Goal: Transaction & Acquisition: Purchase product/service

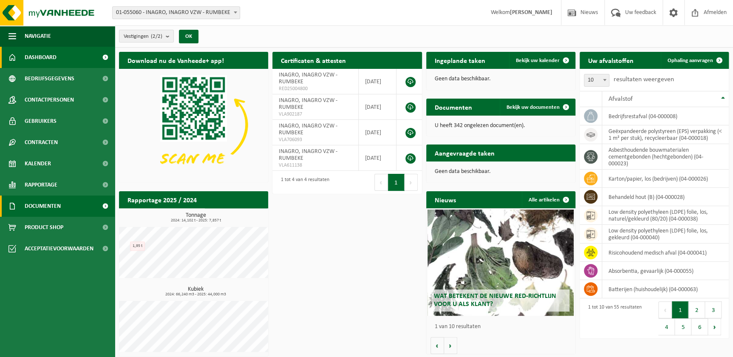
click at [55, 210] on span "Documenten" at bounding box center [43, 205] width 36 height 21
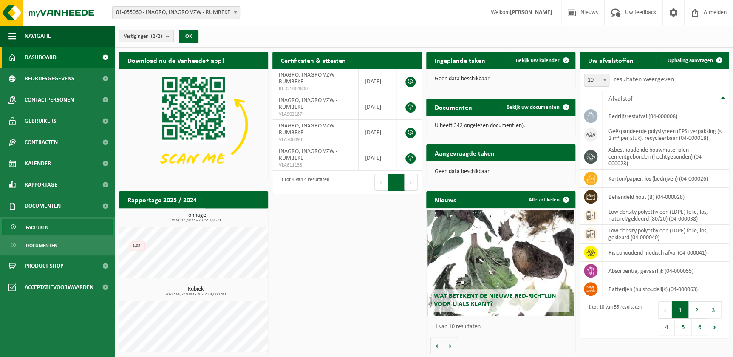
click at [47, 227] on span "Facturen" at bounding box center [37, 227] width 23 height 16
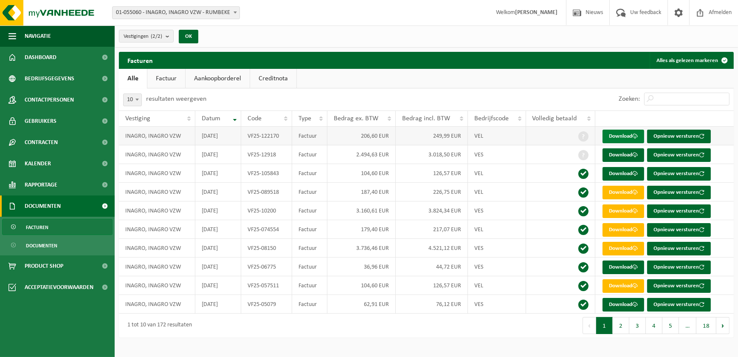
click at [616, 136] on link "Download" at bounding box center [624, 137] width 42 height 14
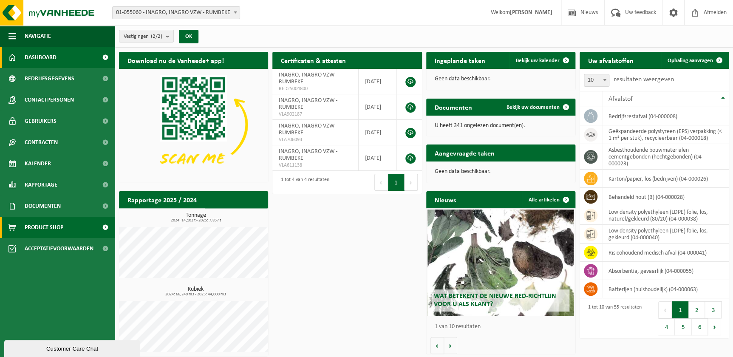
click at [36, 226] on span "Product Shop" at bounding box center [44, 227] width 39 height 21
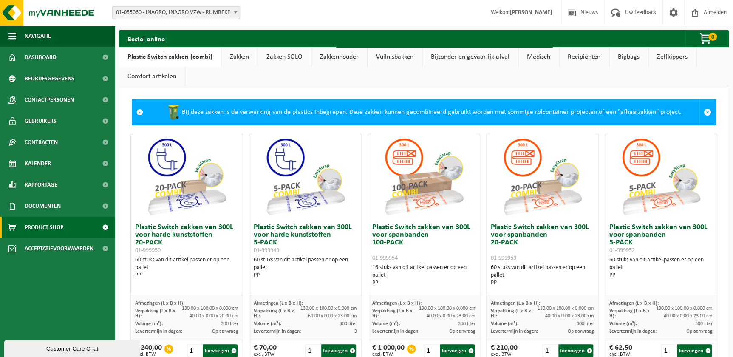
click at [241, 57] on link "Zakken" at bounding box center [239, 57] width 36 height 20
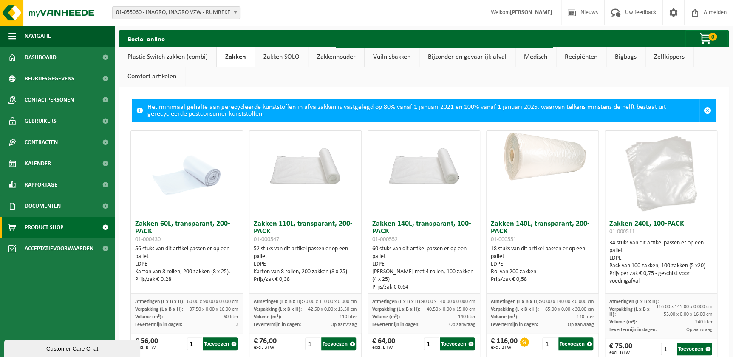
click at [277, 56] on link "Zakken SOLO" at bounding box center [281, 57] width 53 height 20
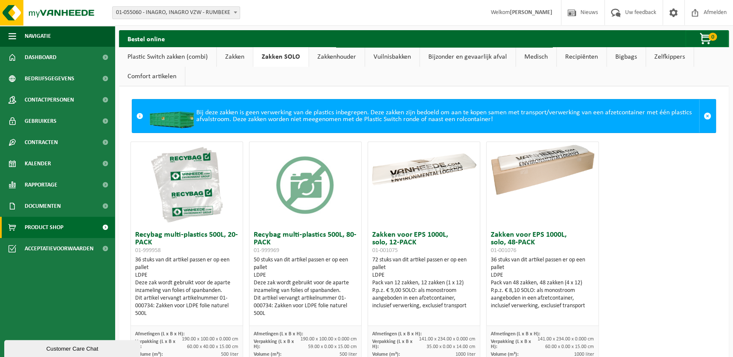
click at [384, 55] on link "Vuilnisbakken" at bounding box center [392, 57] width 54 height 20
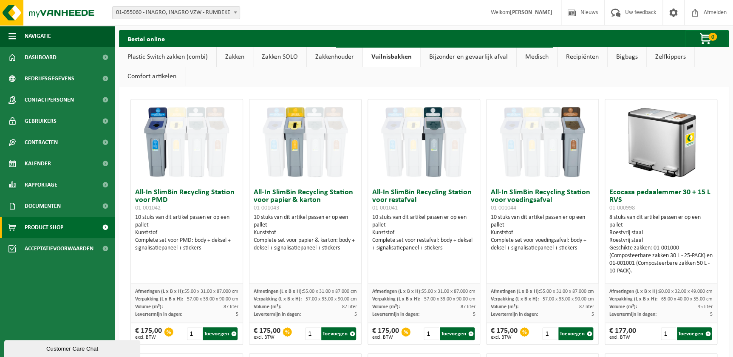
click at [232, 53] on link "Zakken" at bounding box center [235, 57] width 36 height 20
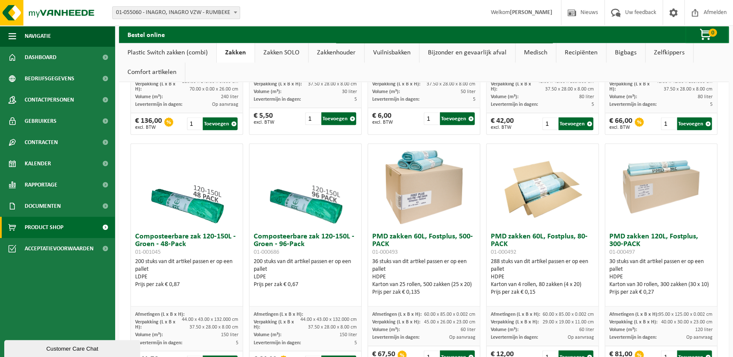
scroll to position [501, 0]
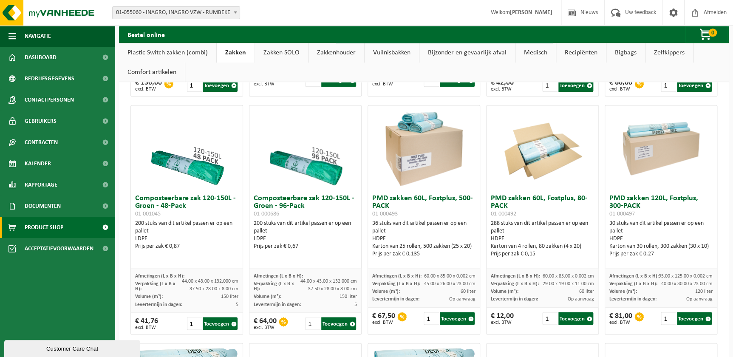
click at [397, 243] on div "Karton van 25 rollen, 500 zakken (25 x 20)" at bounding box center [423, 247] width 103 height 8
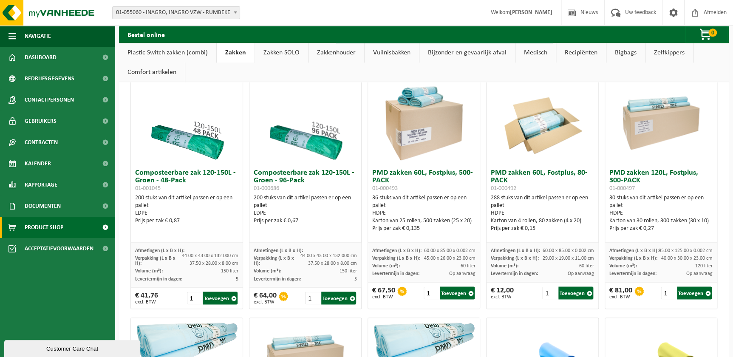
scroll to position [540, 0]
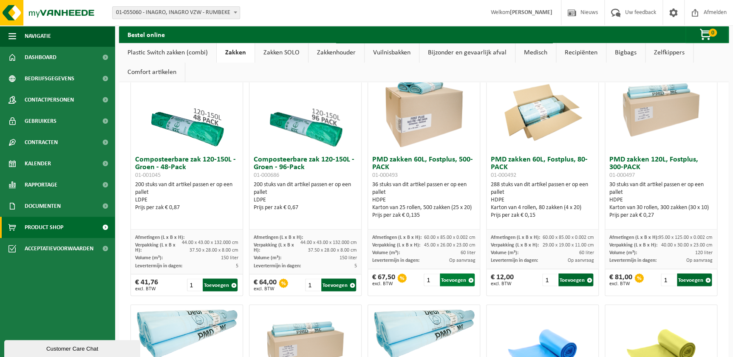
click at [463, 276] on button "Toevoegen" at bounding box center [457, 279] width 35 height 13
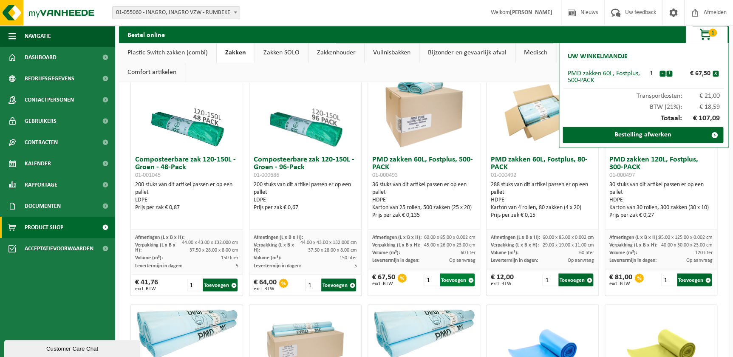
click at [462, 276] on button "Toevoegen" at bounding box center [457, 279] width 35 height 13
click at [458, 277] on button "Toevoegen" at bounding box center [457, 279] width 35 height 13
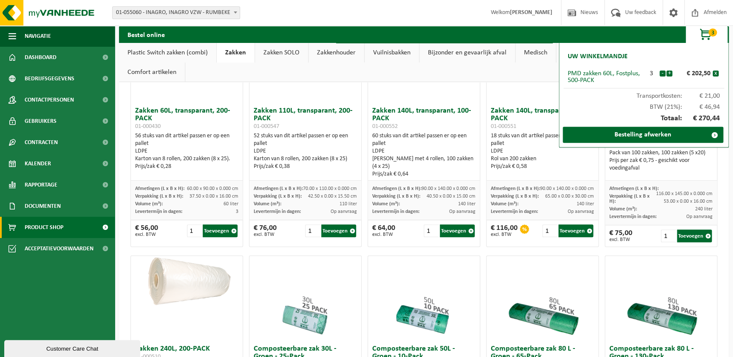
scroll to position [0, 0]
